Goal: Task Accomplishment & Management: Use online tool/utility

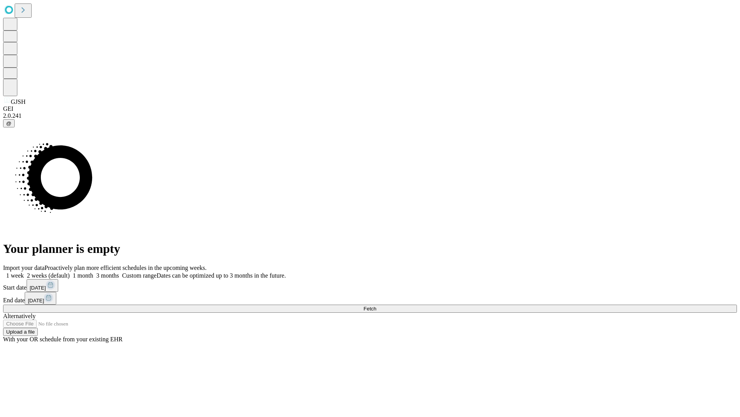
click at [376, 305] on span "Fetch" at bounding box center [370, 308] width 13 height 6
